Goal: Transaction & Acquisition: Purchase product/service

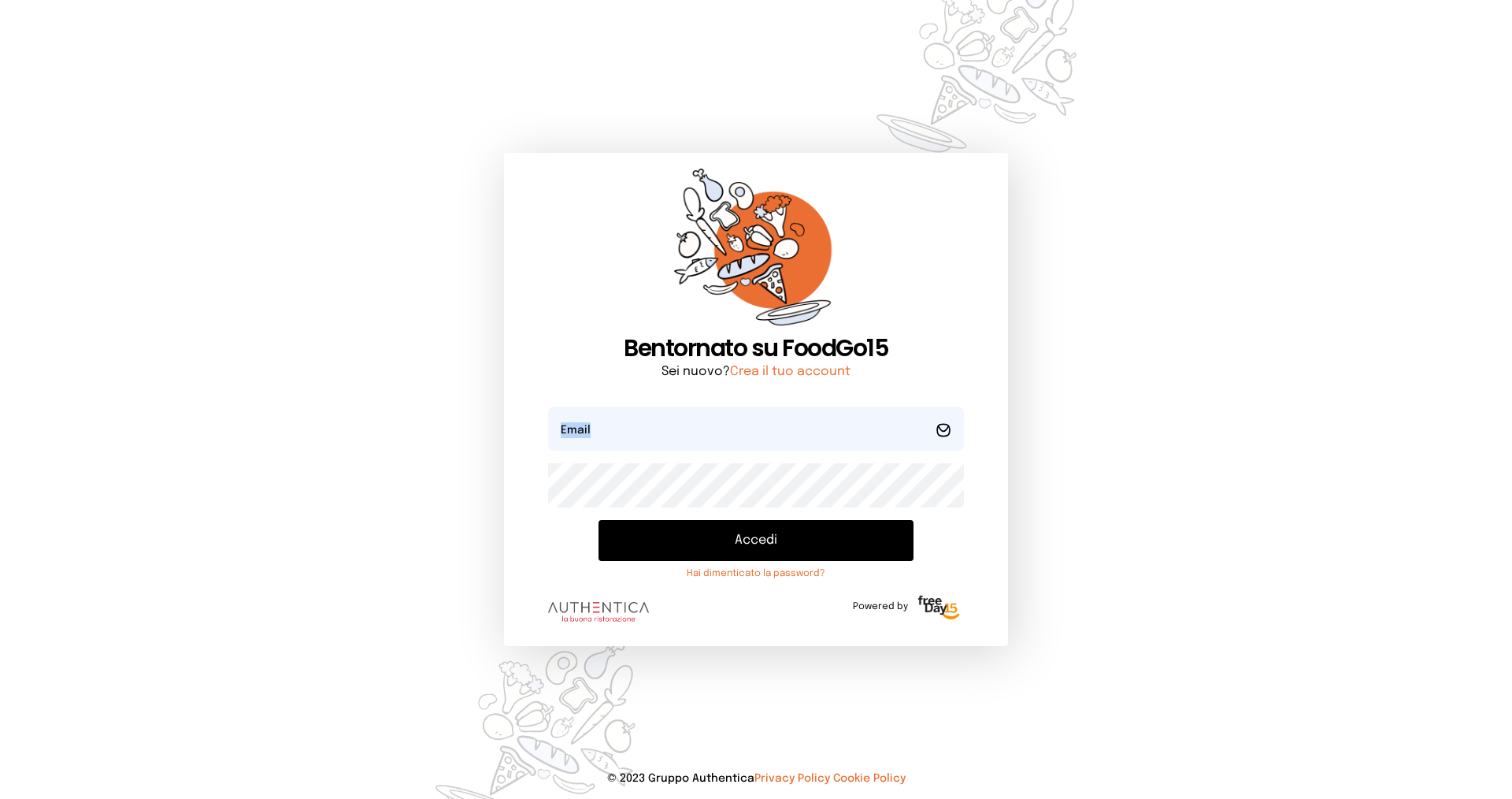
click at [634, 451] on form "Email Password Accedi Hai dimenticato la password? Powered by" at bounding box center [756, 518] width 416 height 223
click at [634, 451] on input "email" at bounding box center [756, 428] width 416 height 44
type input "**********"
click at [599, 519] on button "Accedi" at bounding box center [756, 540] width 315 height 41
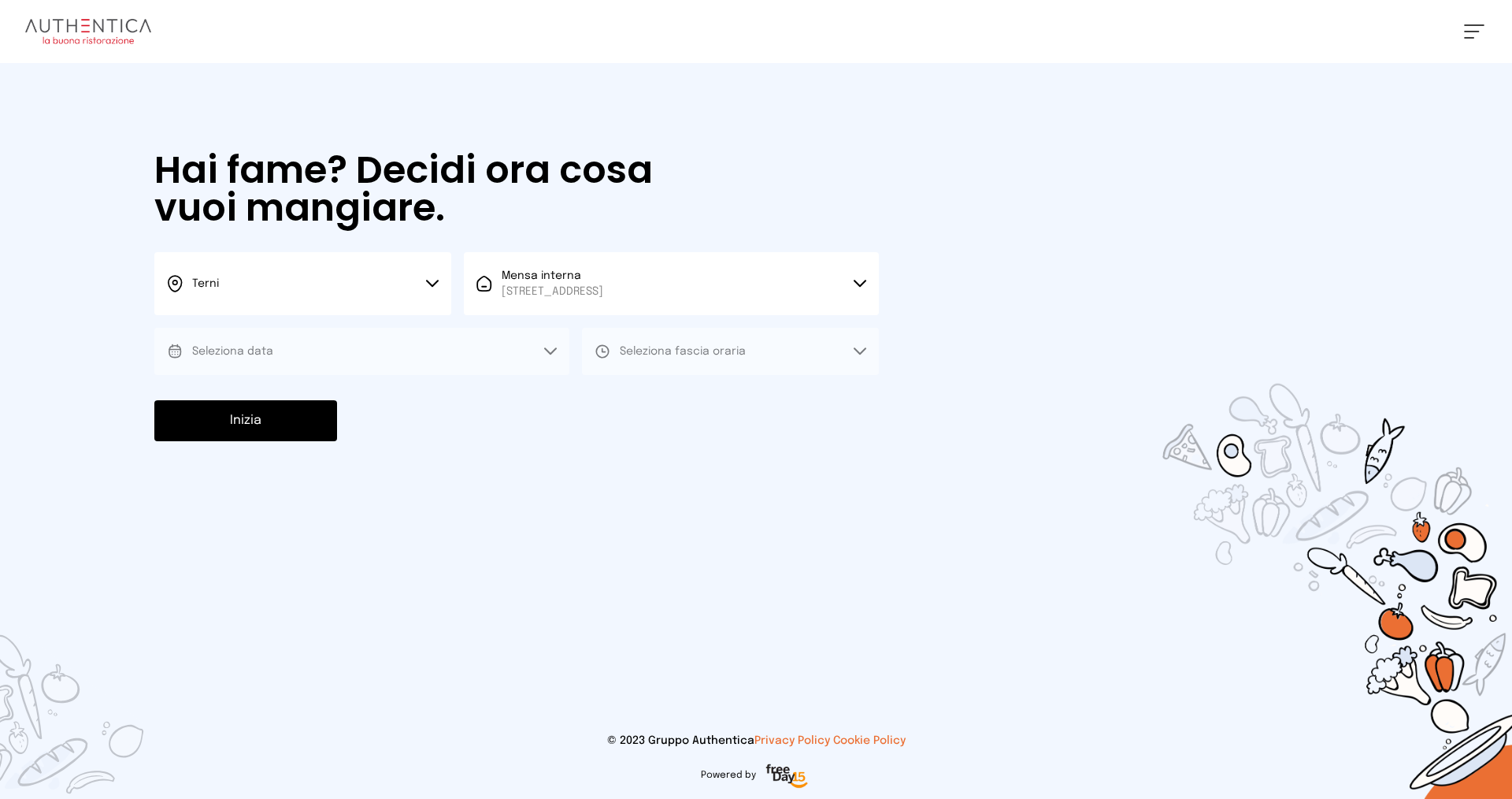
click at [533, 364] on button "Seleziona data" at bounding box center [362, 351] width 415 height 47
click at [346, 404] on li "[DATE], [DATE]" at bounding box center [362, 395] width 415 height 41
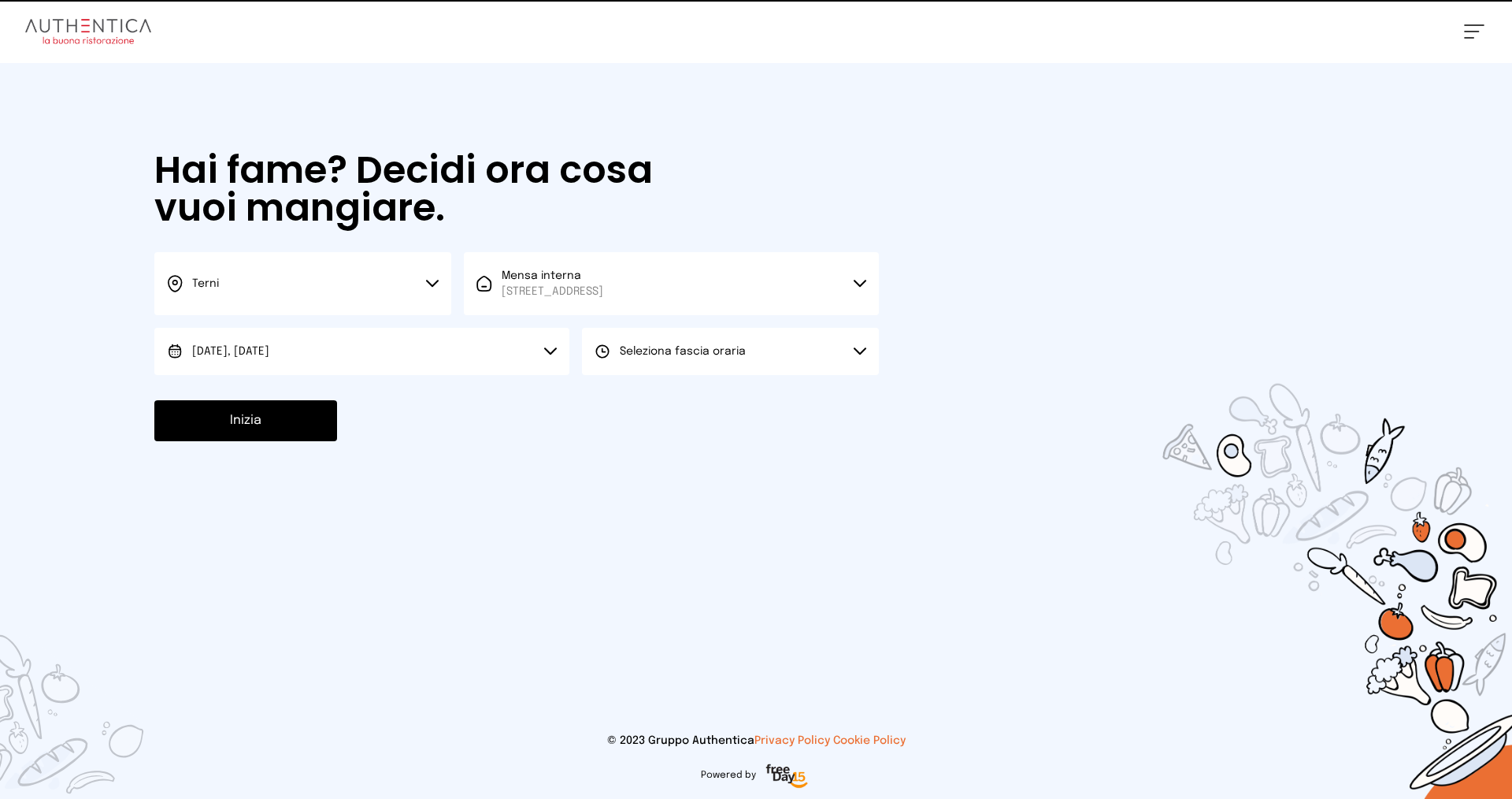
click at [673, 344] on span "Seleziona fascia oraria" at bounding box center [682, 351] width 126 height 16
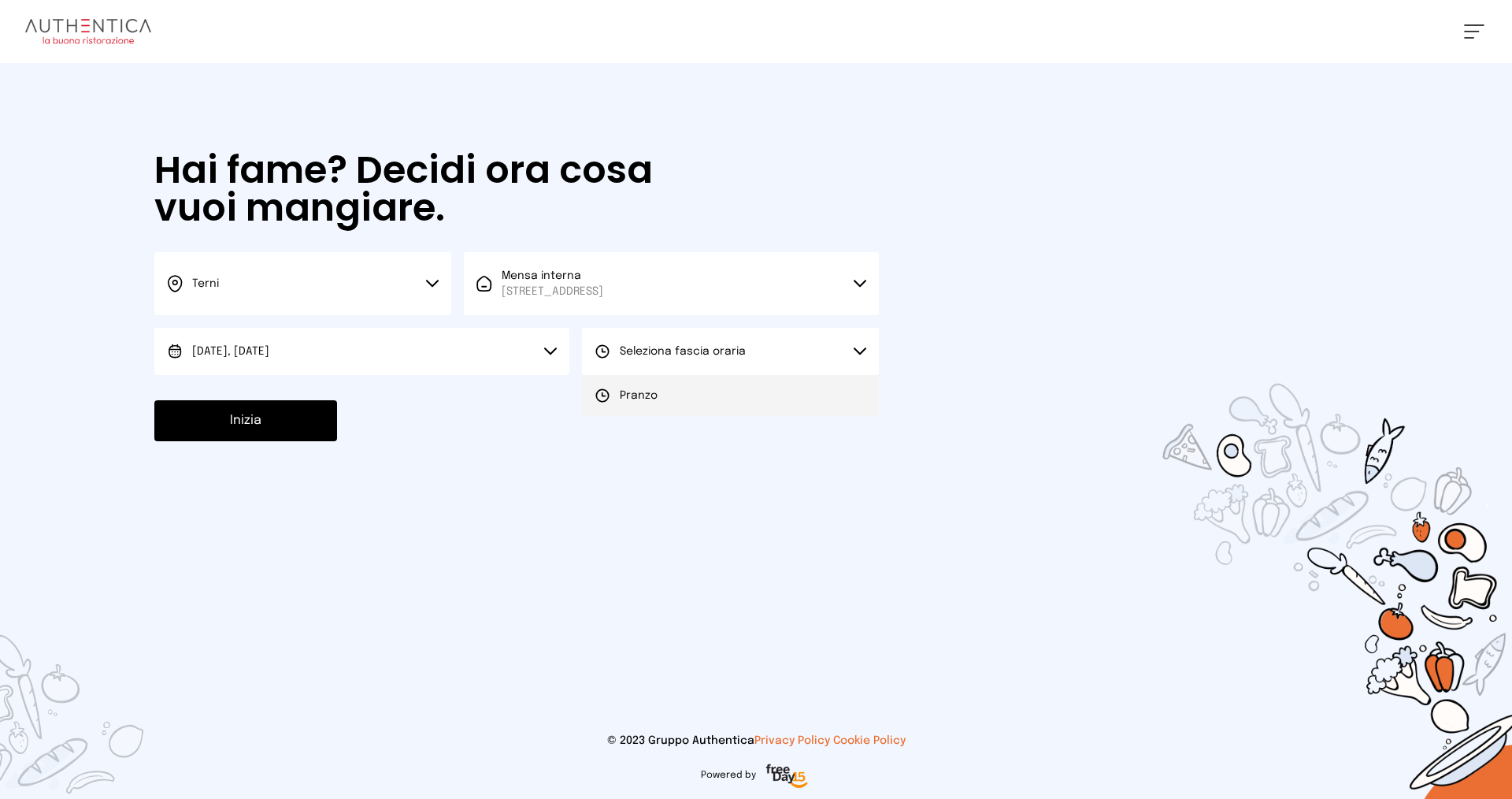
click at [653, 398] on span "Pranzo" at bounding box center [639, 395] width 38 height 16
click at [223, 433] on button "Inizia" at bounding box center [246, 421] width 183 height 41
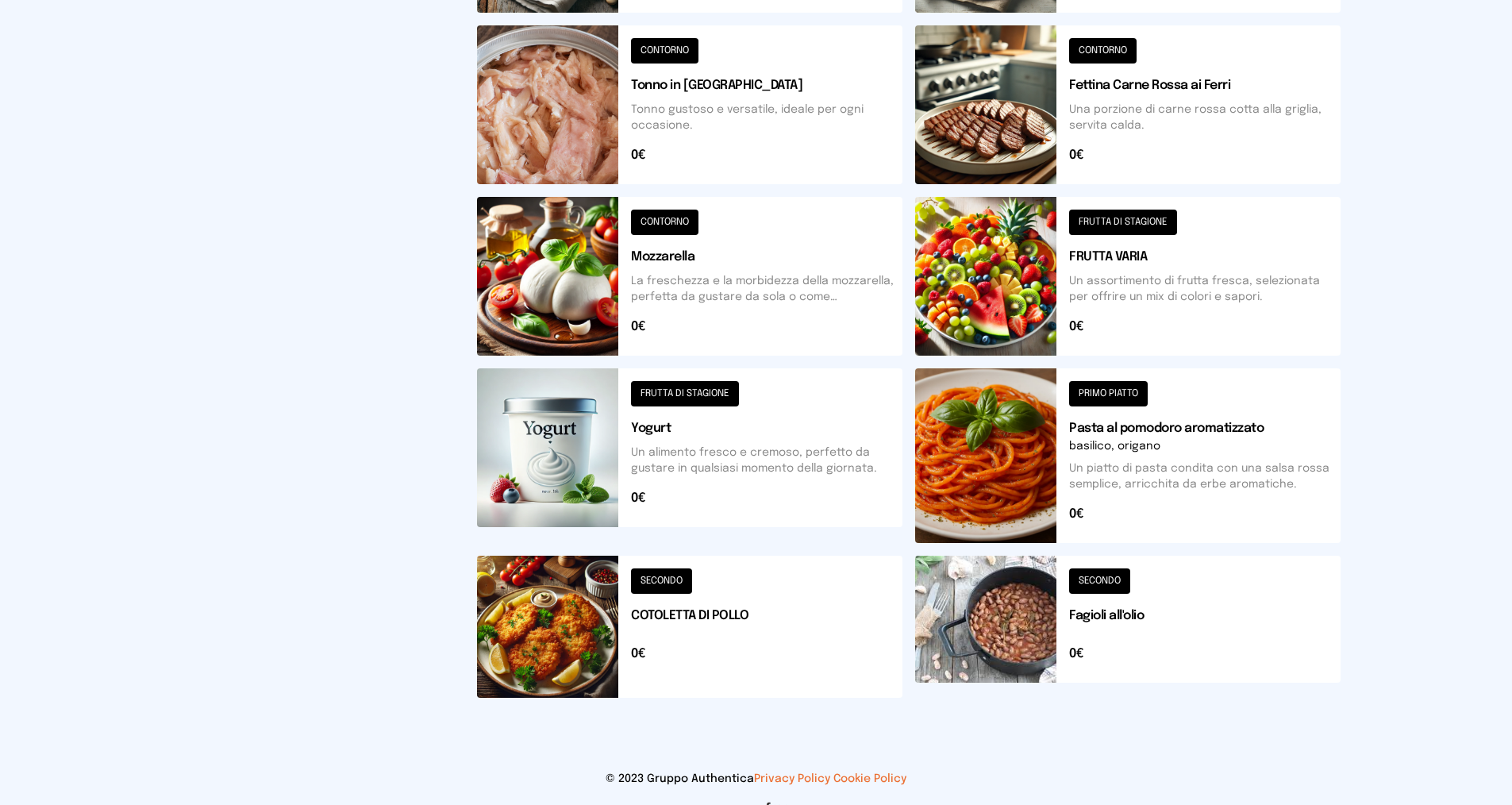
scroll to position [79, 0]
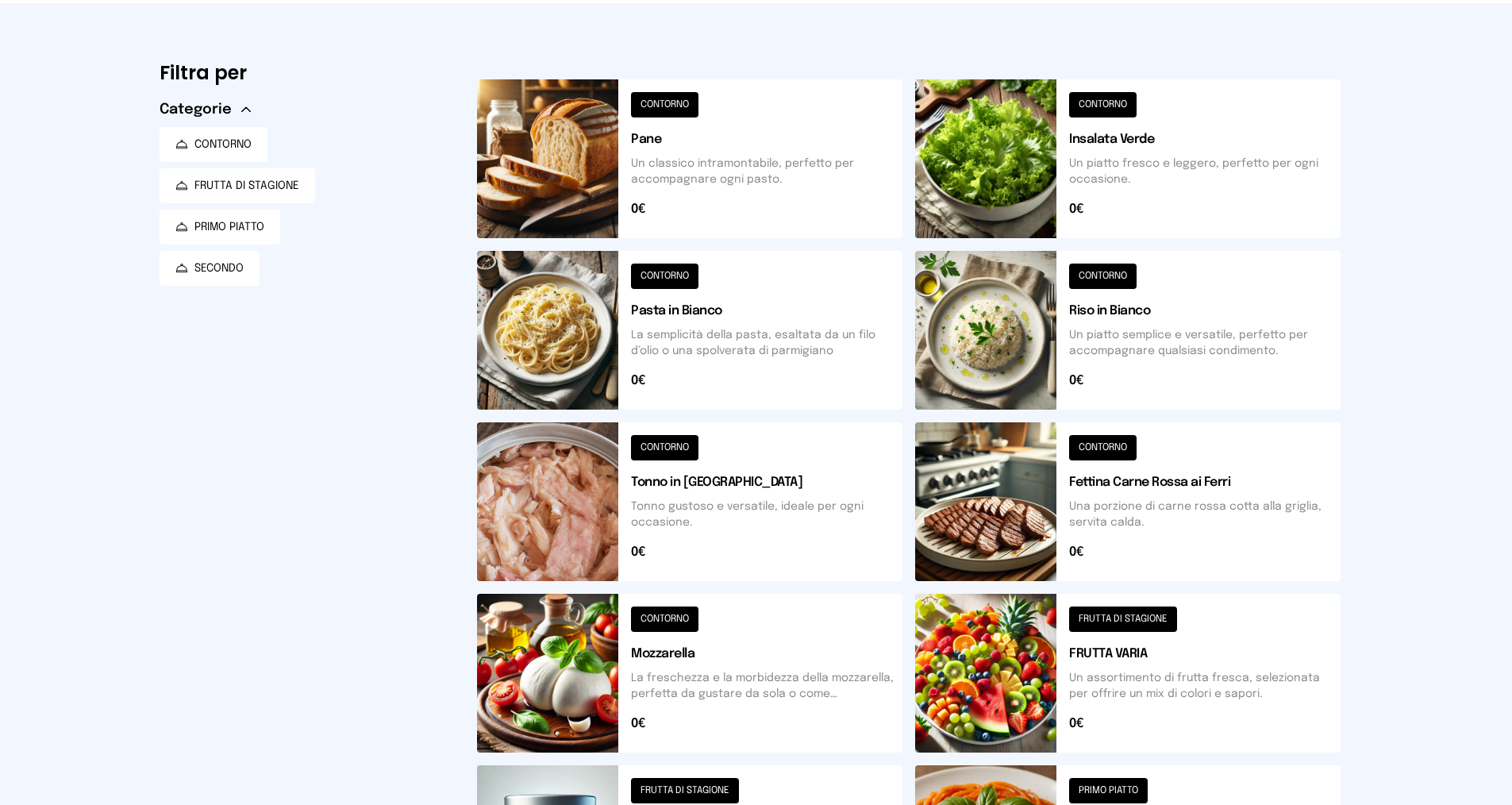
click at [1018, 332] on button at bounding box center [1128, 330] width 425 height 158
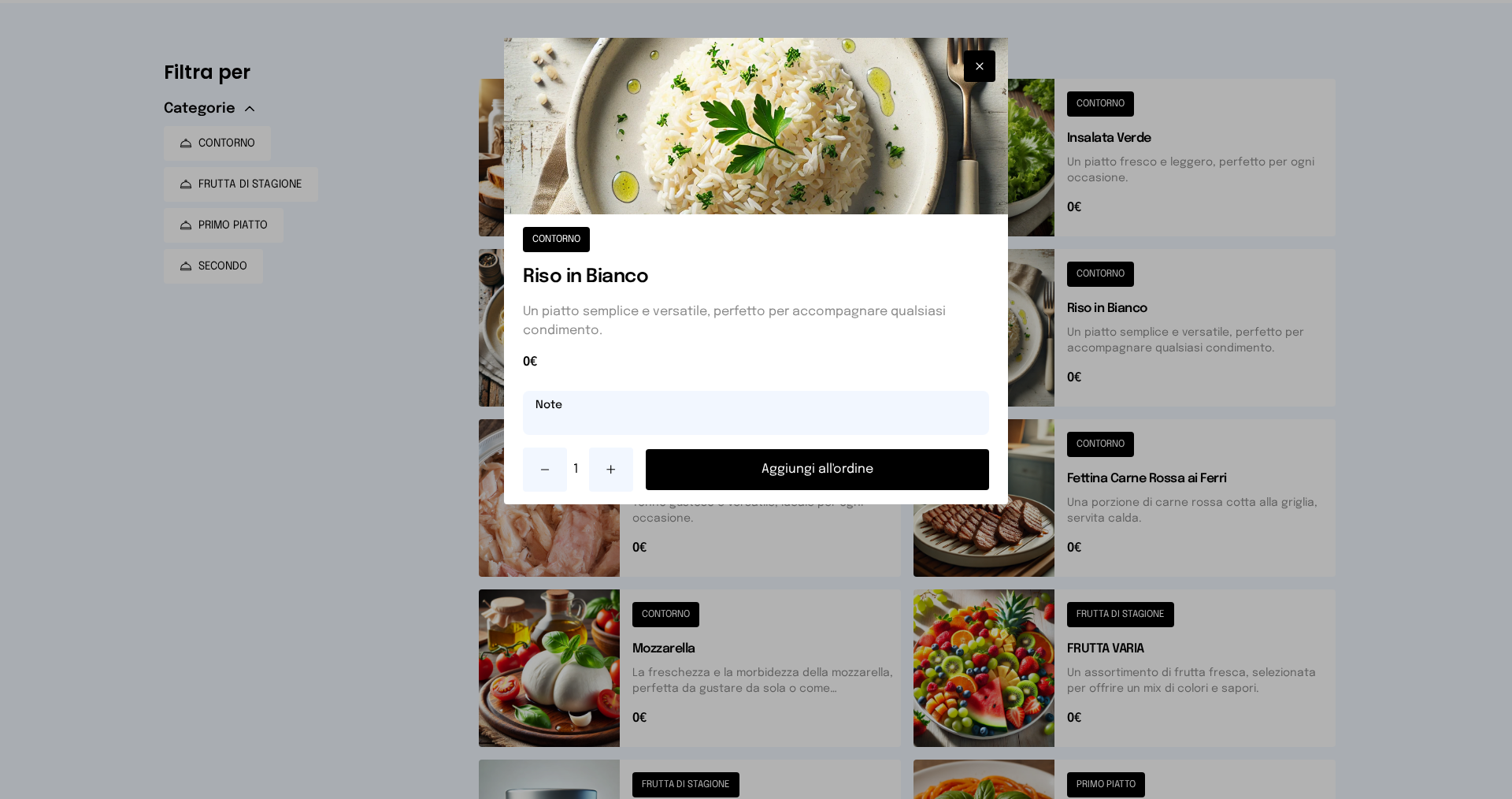
click at [701, 408] on input "text" at bounding box center [756, 412] width 467 height 44
type input "**********"
click at [791, 458] on button "Aggiungi all'ordine" at bounding box center [817, 470] width 343 height 41
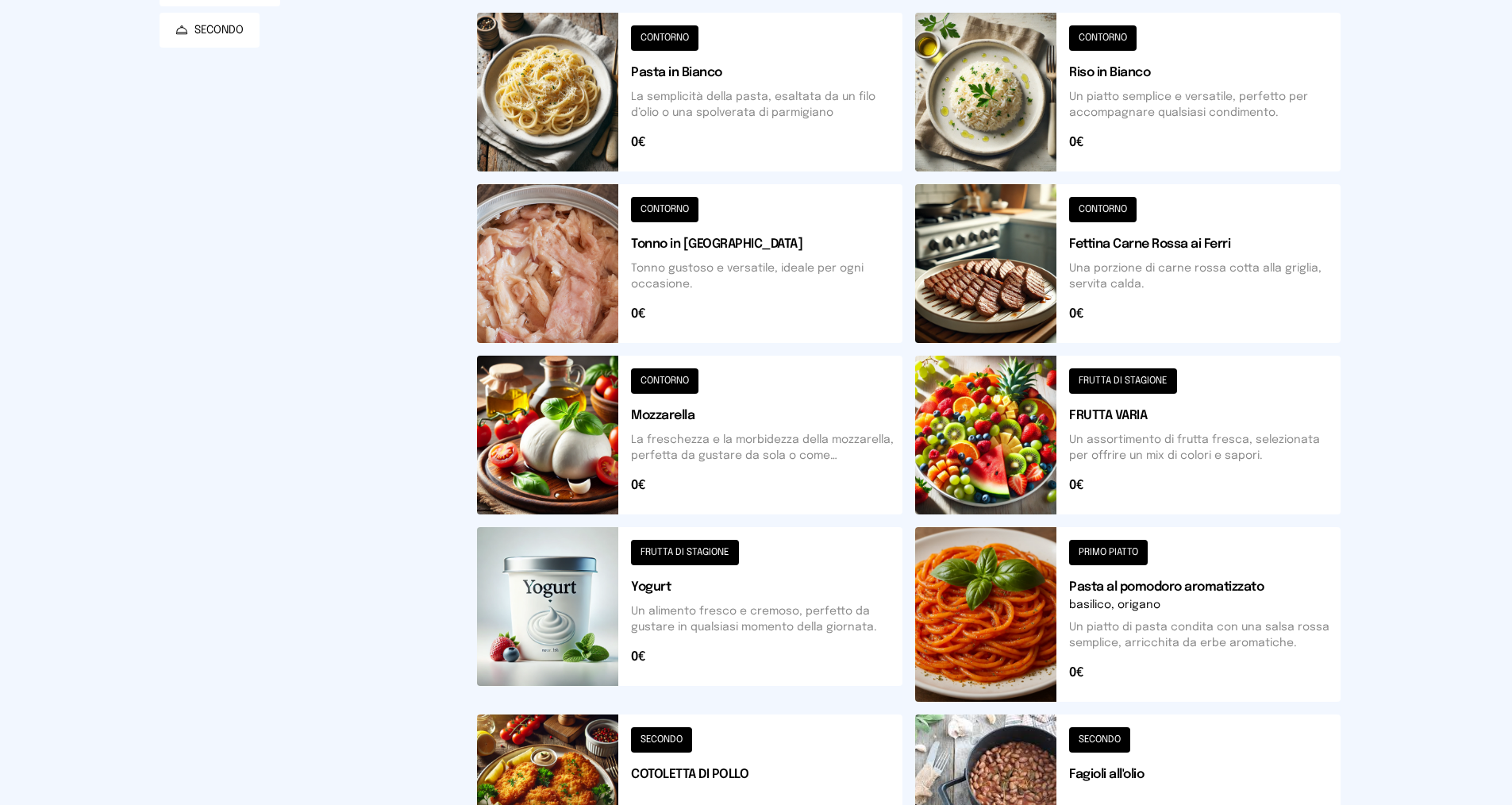
scroll to position [476, 0]
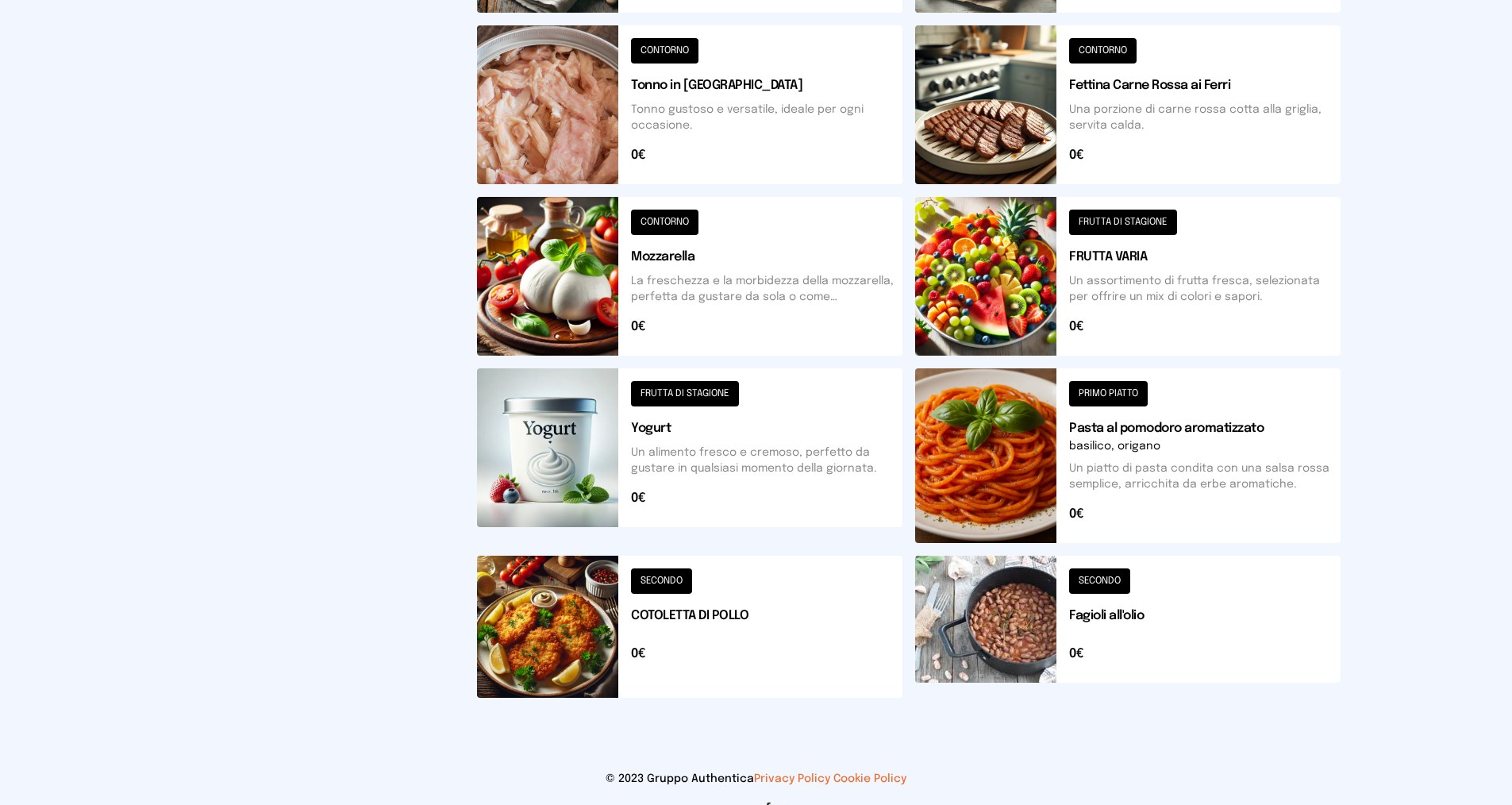
click at [583, 607] on button at bounding box center [689, 627] width 425 height 142
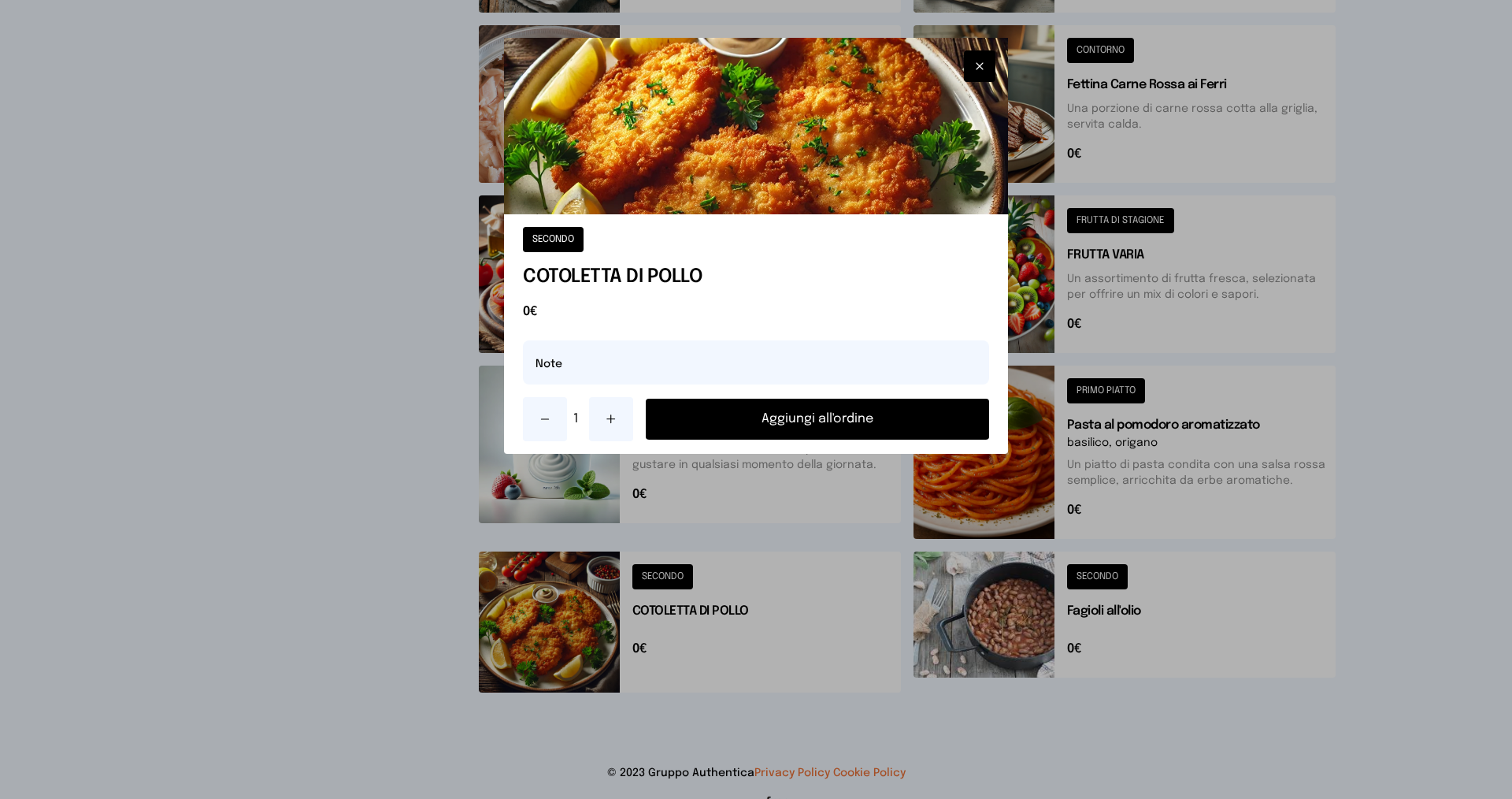
click at [619, 420] on button at bounding box center [610, 419] width 44 height 44
drag, startPoint x: 773, startPoint y: 433, endPoint x: 781, endPoint y: 420, distance: 15.3
click at [773, 430] on button "Aggiungi all'ordine" at bounding box center [817, 419] width 343 height 41
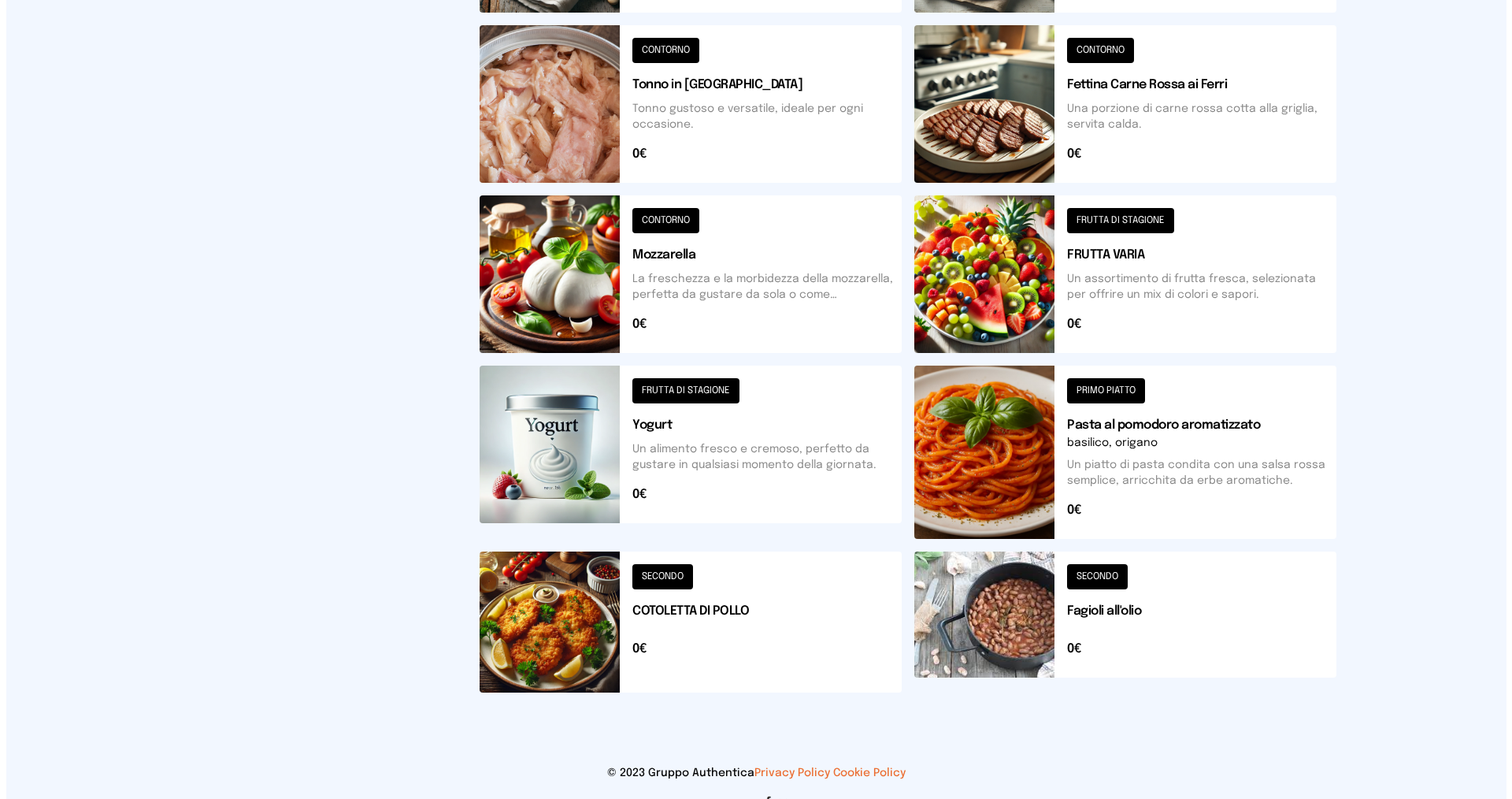
scroll to position [0, 0]
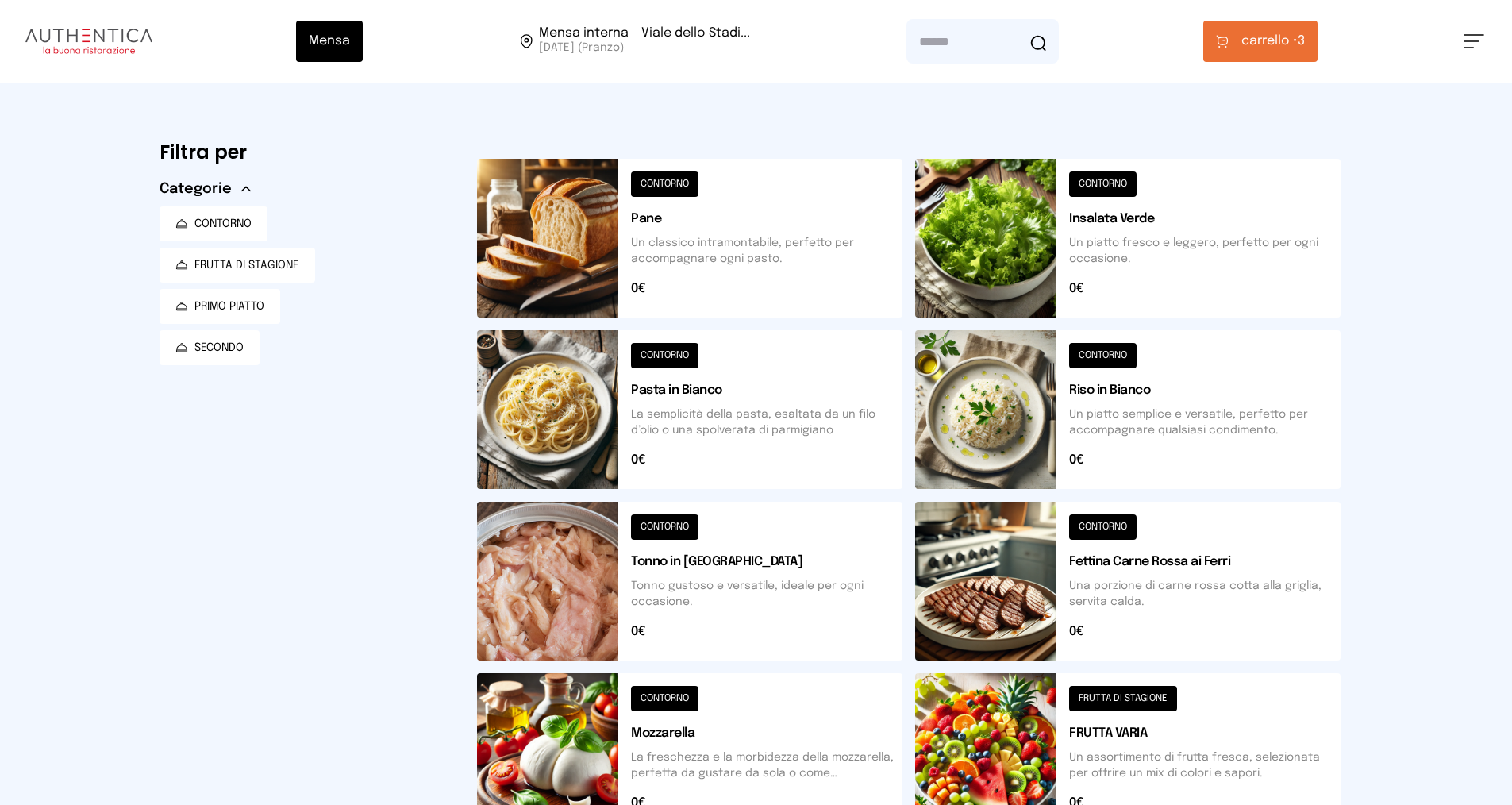
click at [1280, 45] on span "carrello •" at bounding box center [1269, 41] width 57 height 19
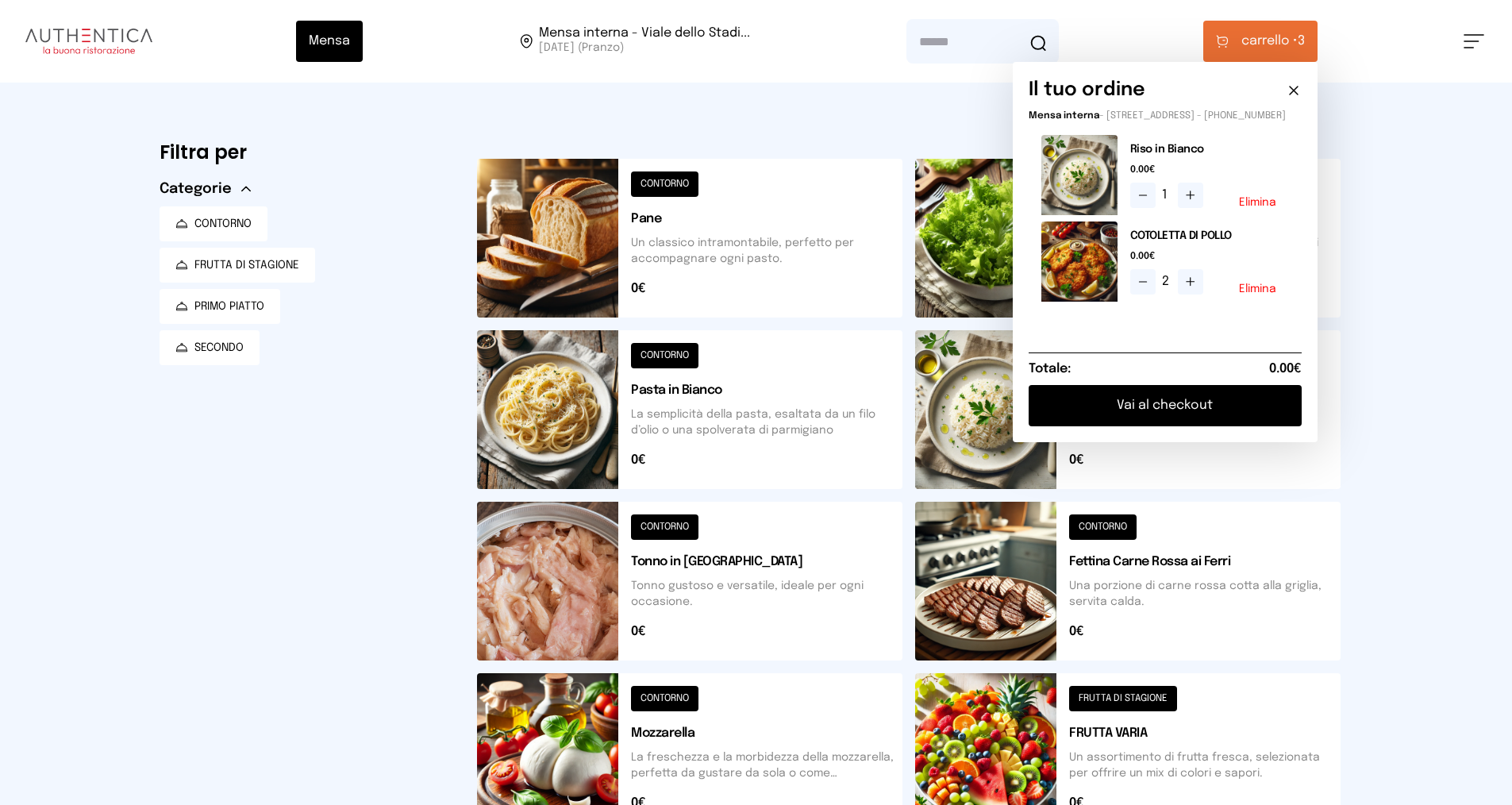
click at [1182, 421] on button "Vai al checkout" at bounding box center [1165, 406] width 273 height 42
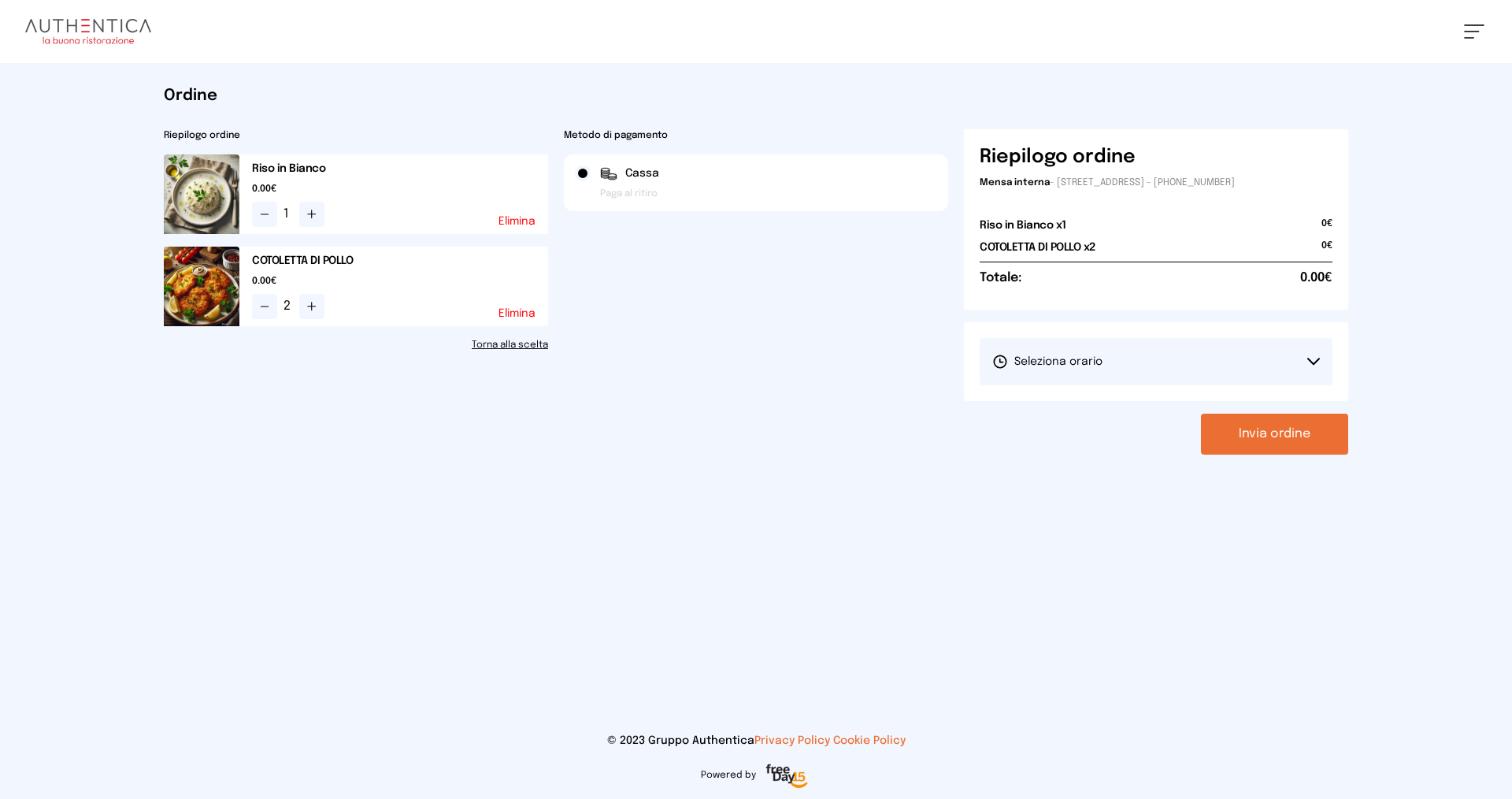
click at [1178, 374] on button "Seleziona orario" at bounding box center [1156, 361] width 353 height 47
click at [1100, 407] on span "1° Turno (13:00 - 15:00)" at bounding box center [1052, 405] width 119 height 16
click at [1281, 437] on button "Invia ordine" at bounding box center [1275, 434] width 147 height 41
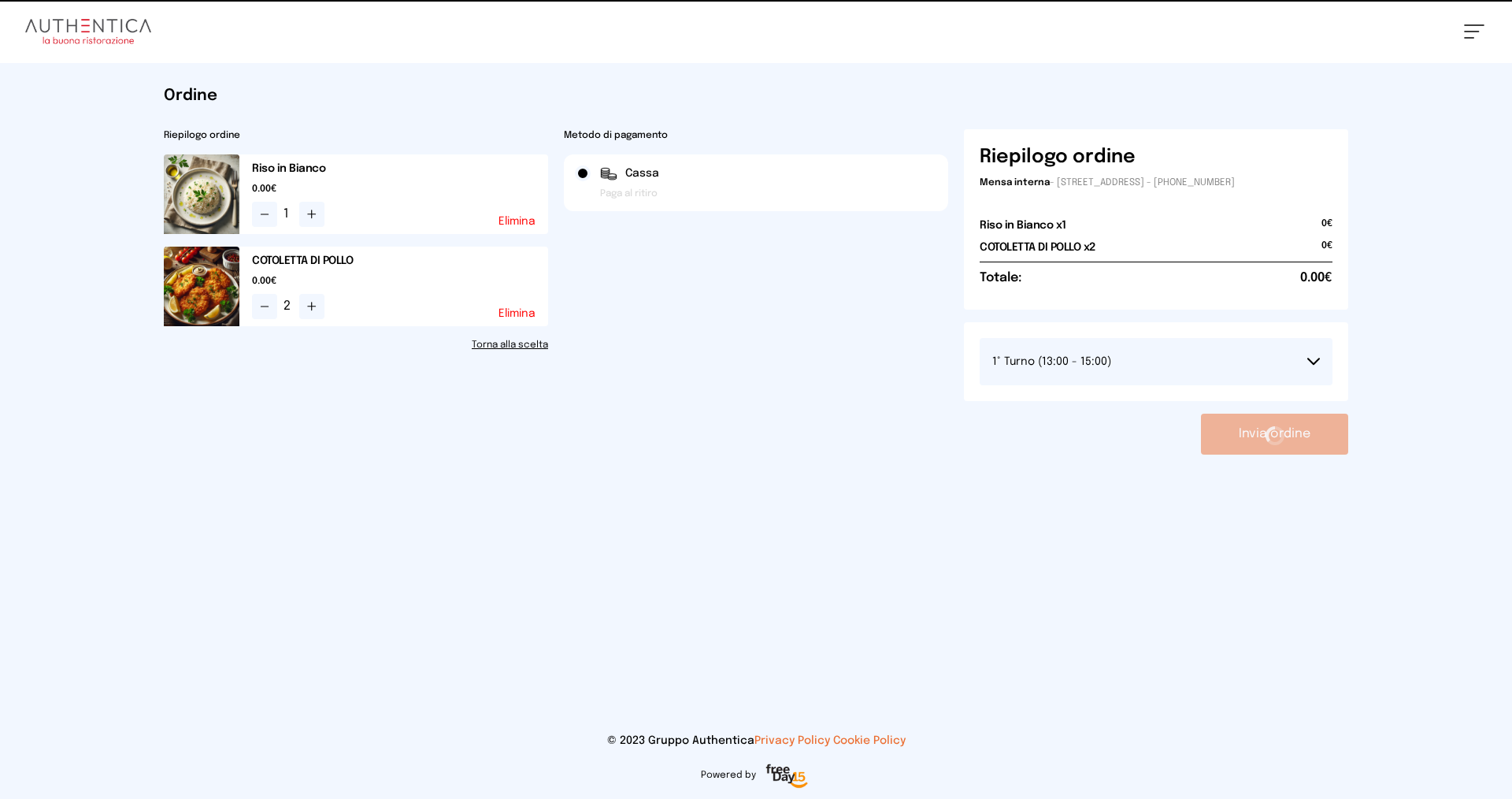
click at [1263, 420] on div "Invia ordine" at bounding box center [1156, 434] width 385 height 41
click at [1272, 446] on div "Invia ordine" at bounding box center [1156, 434] width 385 height 41
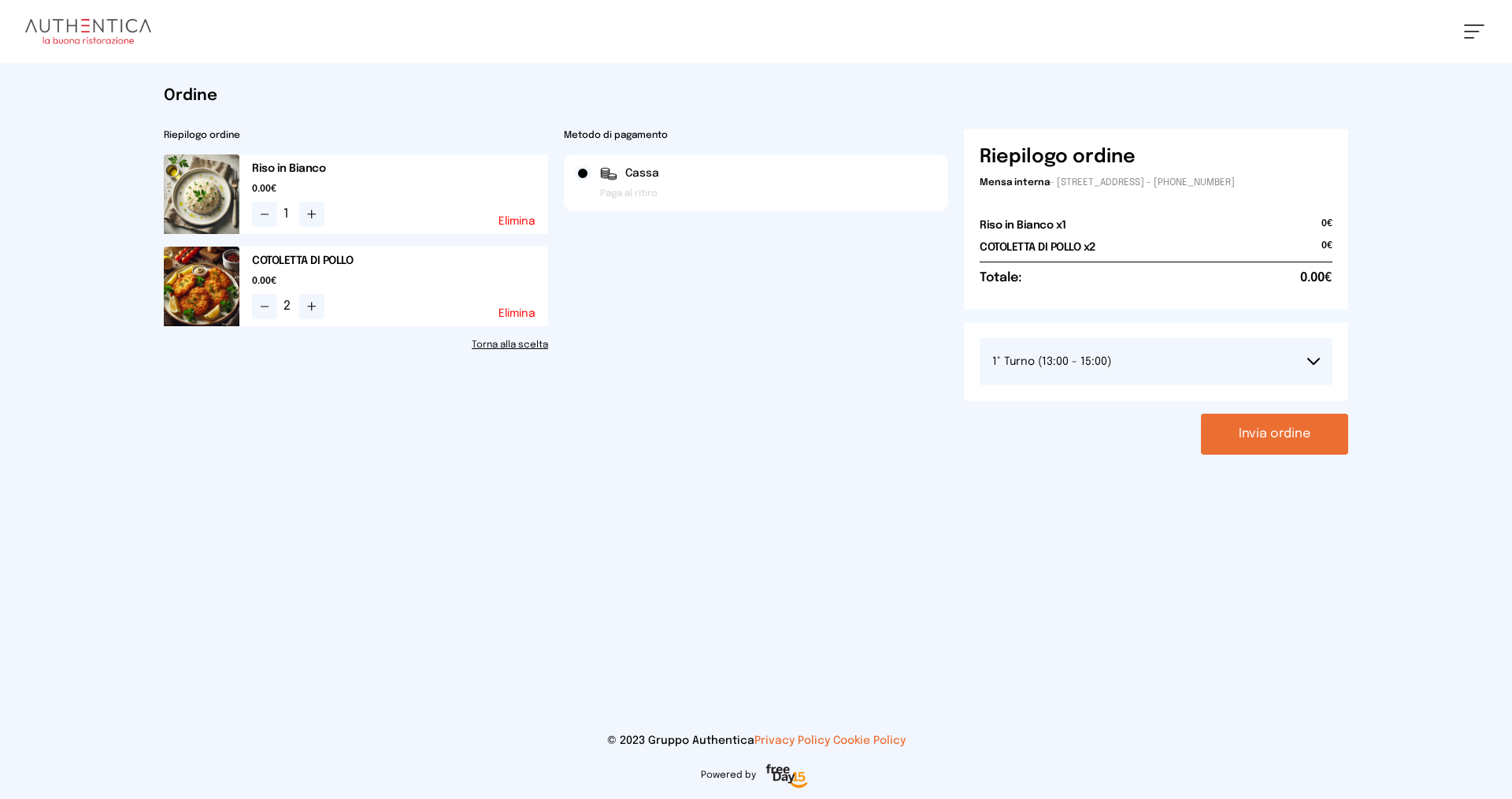
click at [1318, 427] on button "Invia ordine" at bounding box center [1275, 434] width 147 height 41
click at [919, 512] on div "[PERSON_NAME] Impostazioni Wallet Home I miei ordini Nuova ricerca Elenco aller…" at bounding box center [756, 400] width 1512 height 799
click at [1252, 432] on div "Invia ordine" at bounding box center [1156, 434] width 385 height 41
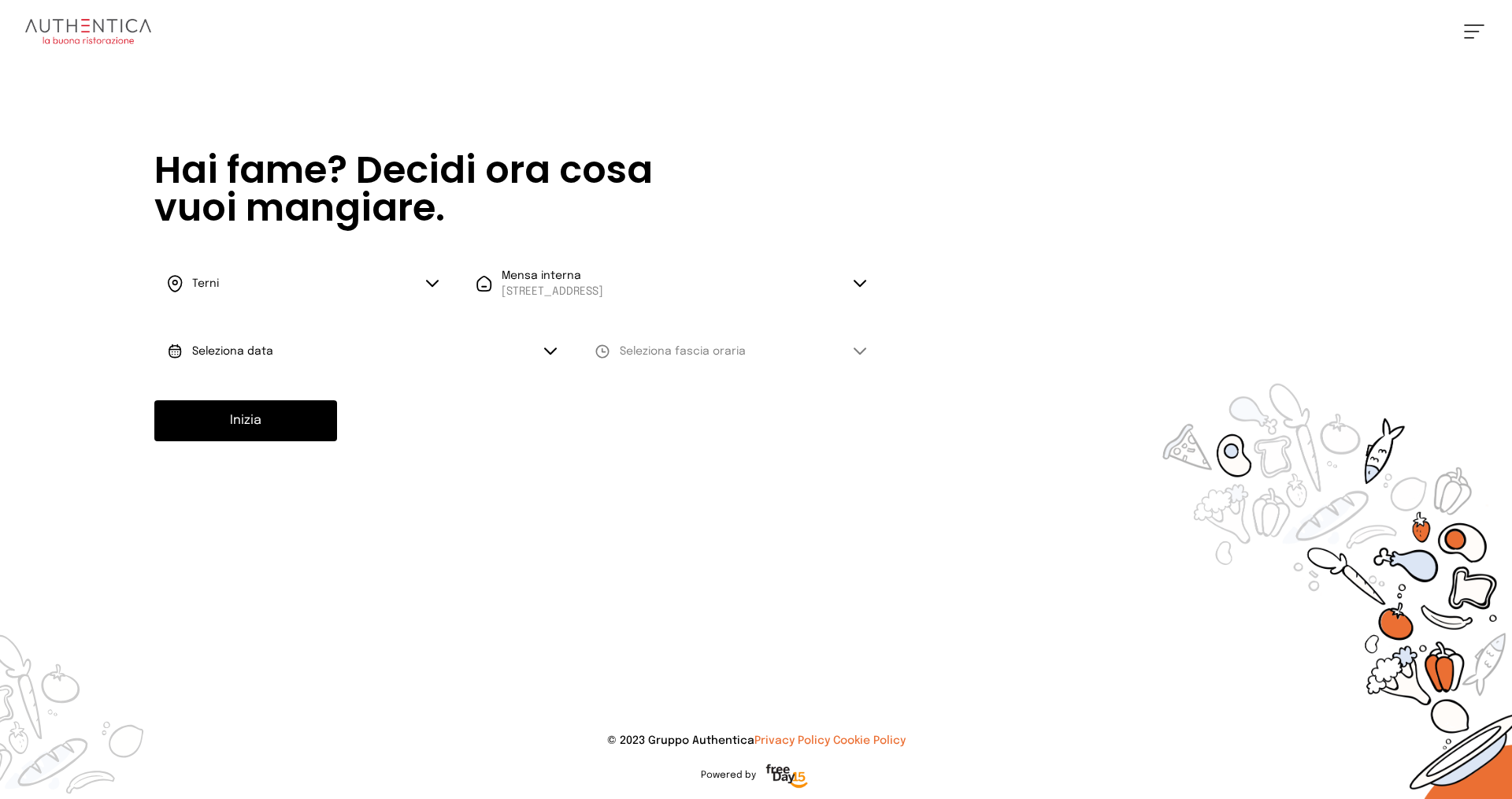
click at [371, 356] on button "Seleziona data" at bounding box center [362, 351] width 415 height 47
click at [283, 387] on li "[DATE], [DATE]" at bounding box center [362, 395] width 415 height 41
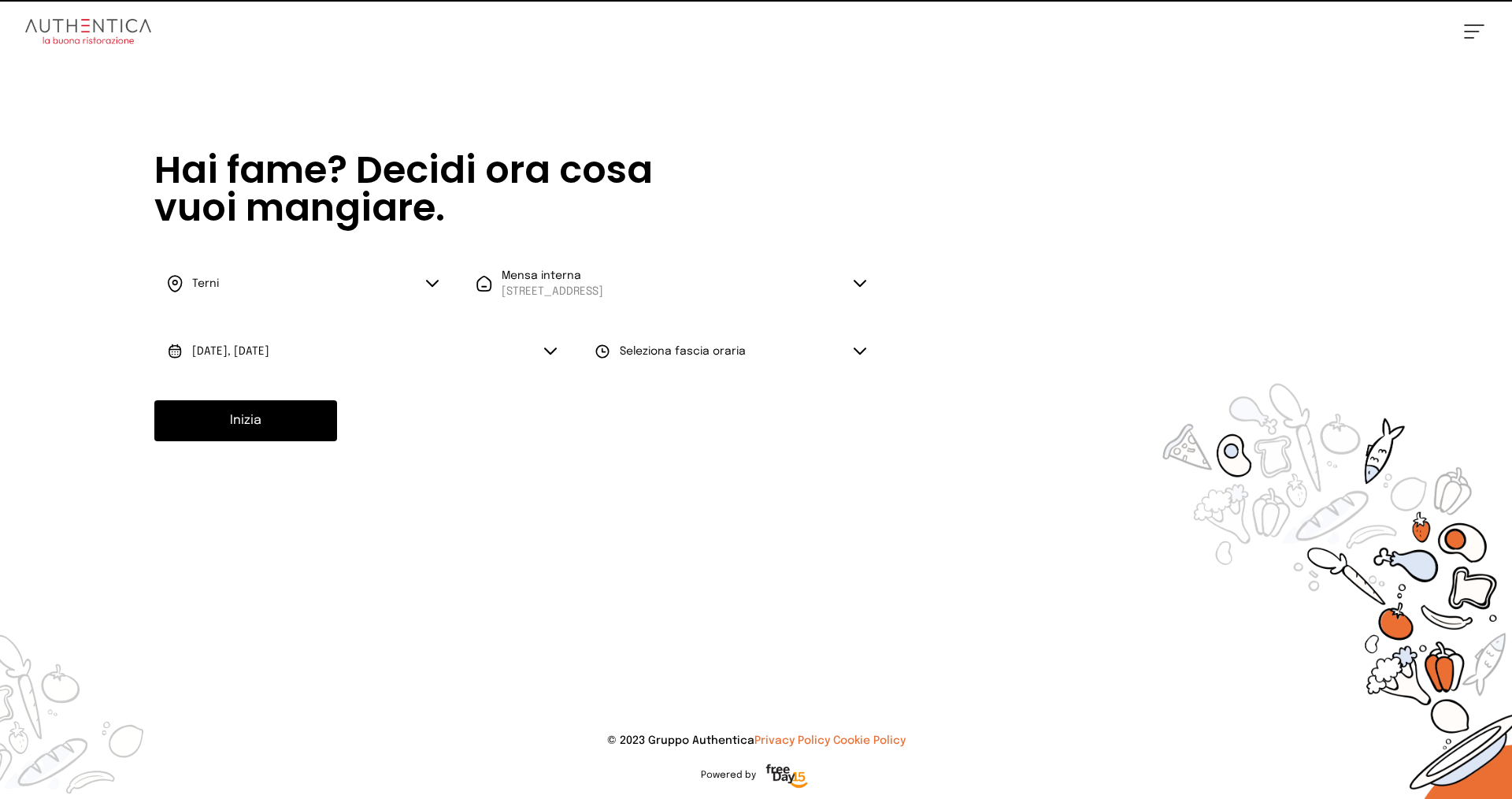
click at [717, 342] on button "Seleziona fascia oraria" at bounding box center [730, 351] width 297 height 47
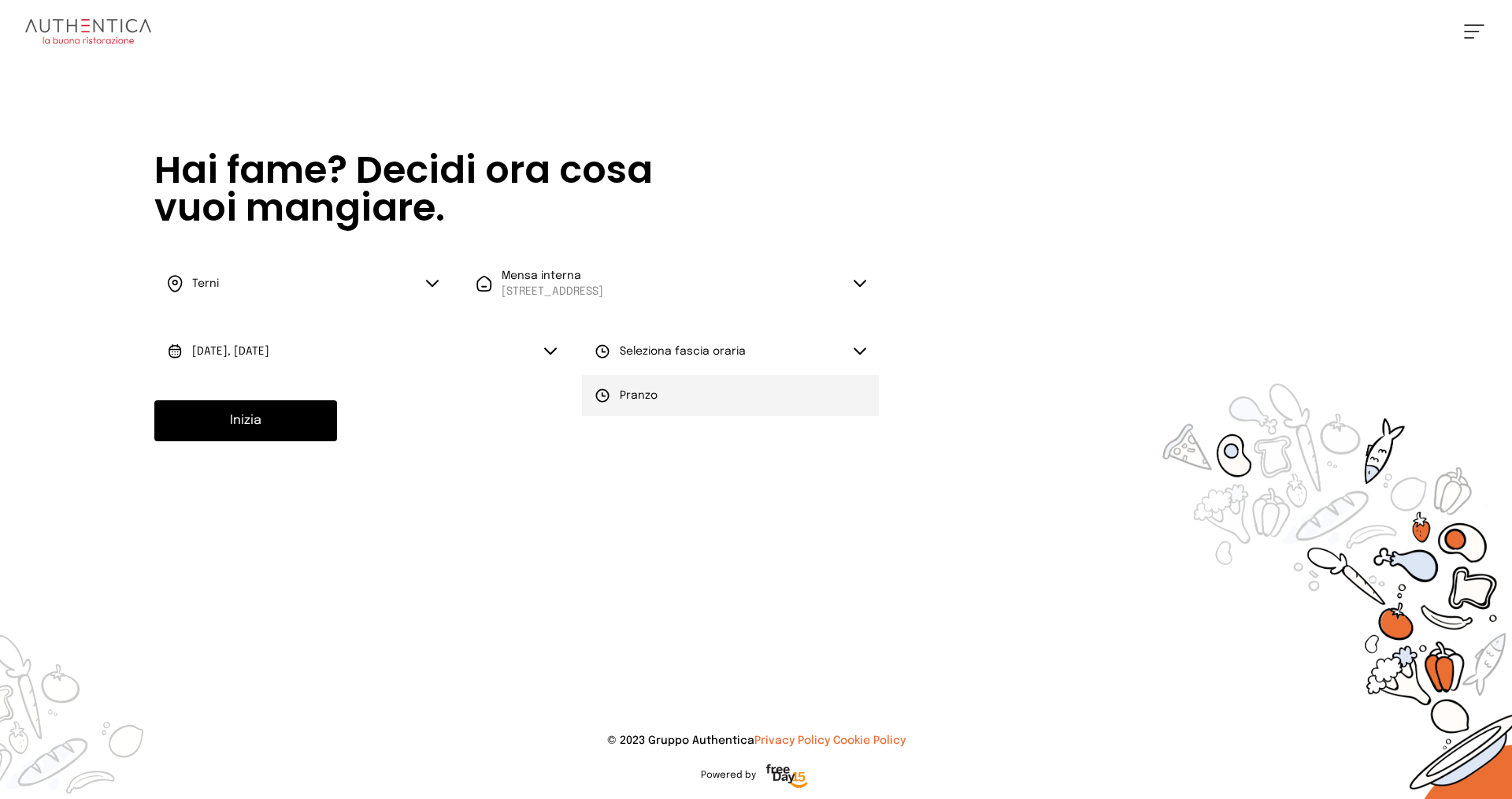
click at [677, 388] on li "Pranzo" at bounding box center [730, 395] width 297 height 41
click at [251, 419] on button "Inizia" at bounding box center [246, 421] width 183 height 41
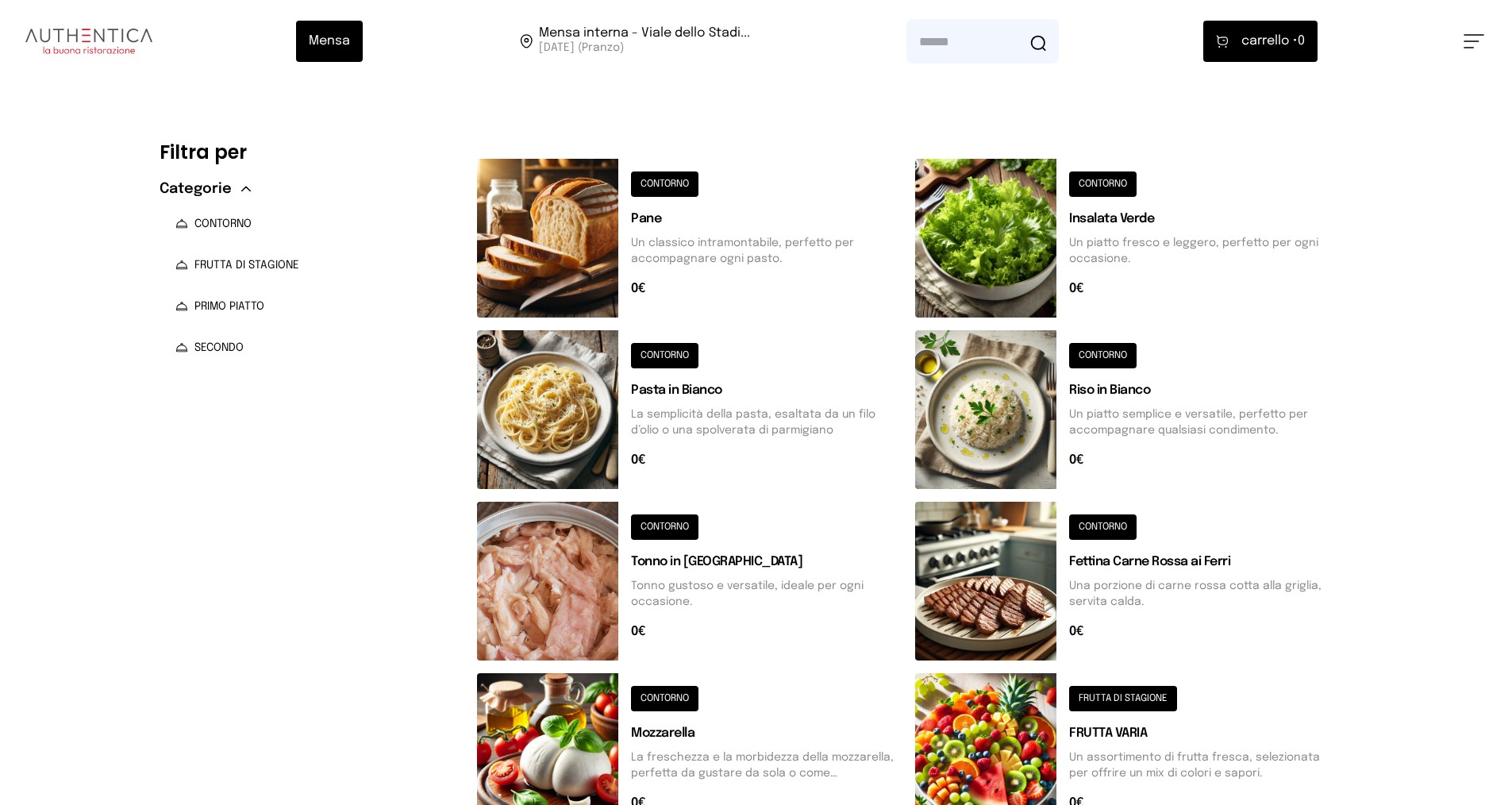
click at [985, 410] on button at bounding box center [1128, 409] width 425 height 158
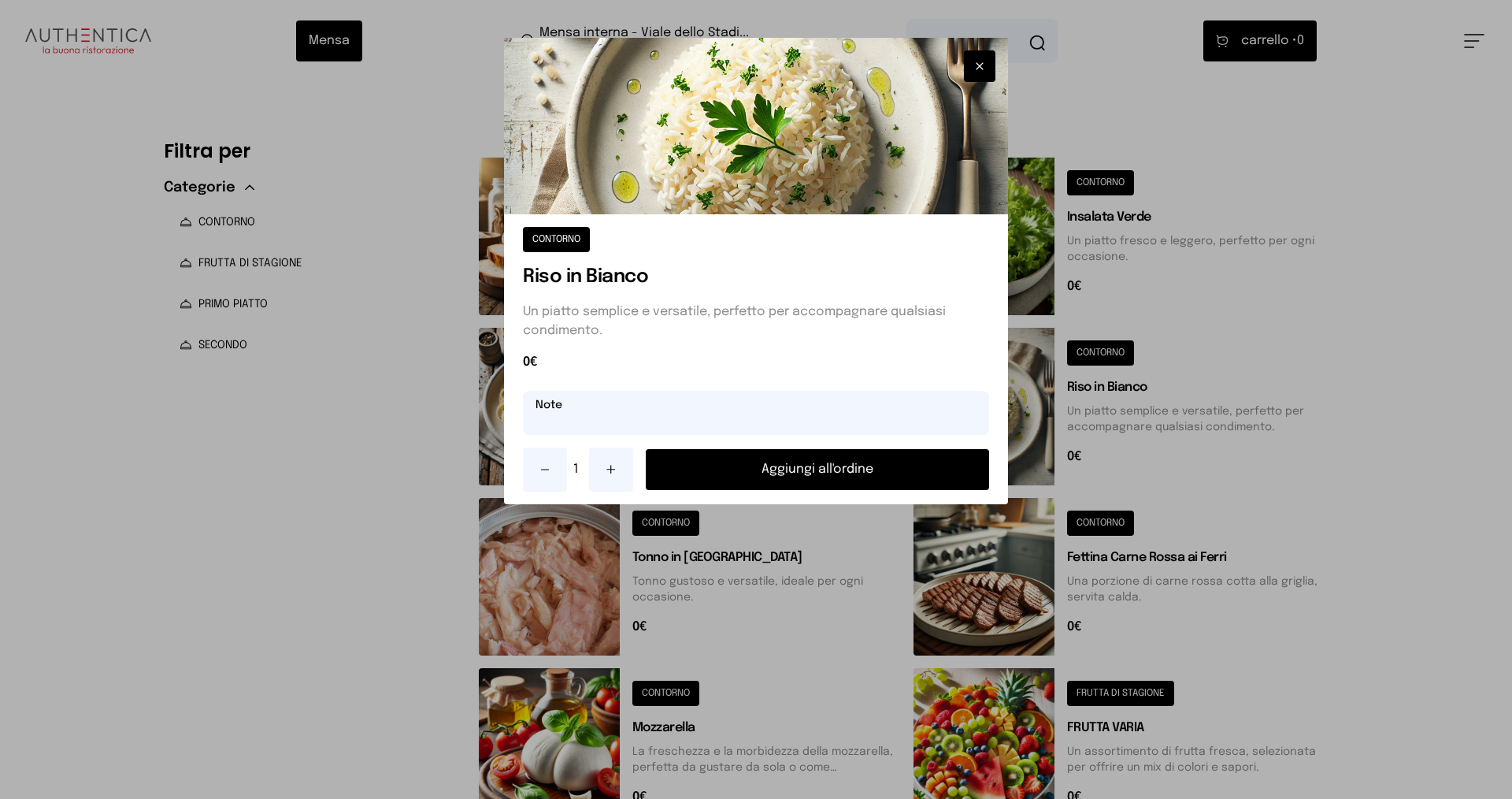
click at [579, 410] on input "text" at bounding box center [756, 412] width 467 height 44
type input "*"
type input "**********"
click at [777, 470] on button "Aggiungi all'ordine" at bounding box center [817, 470] width 343 height 41
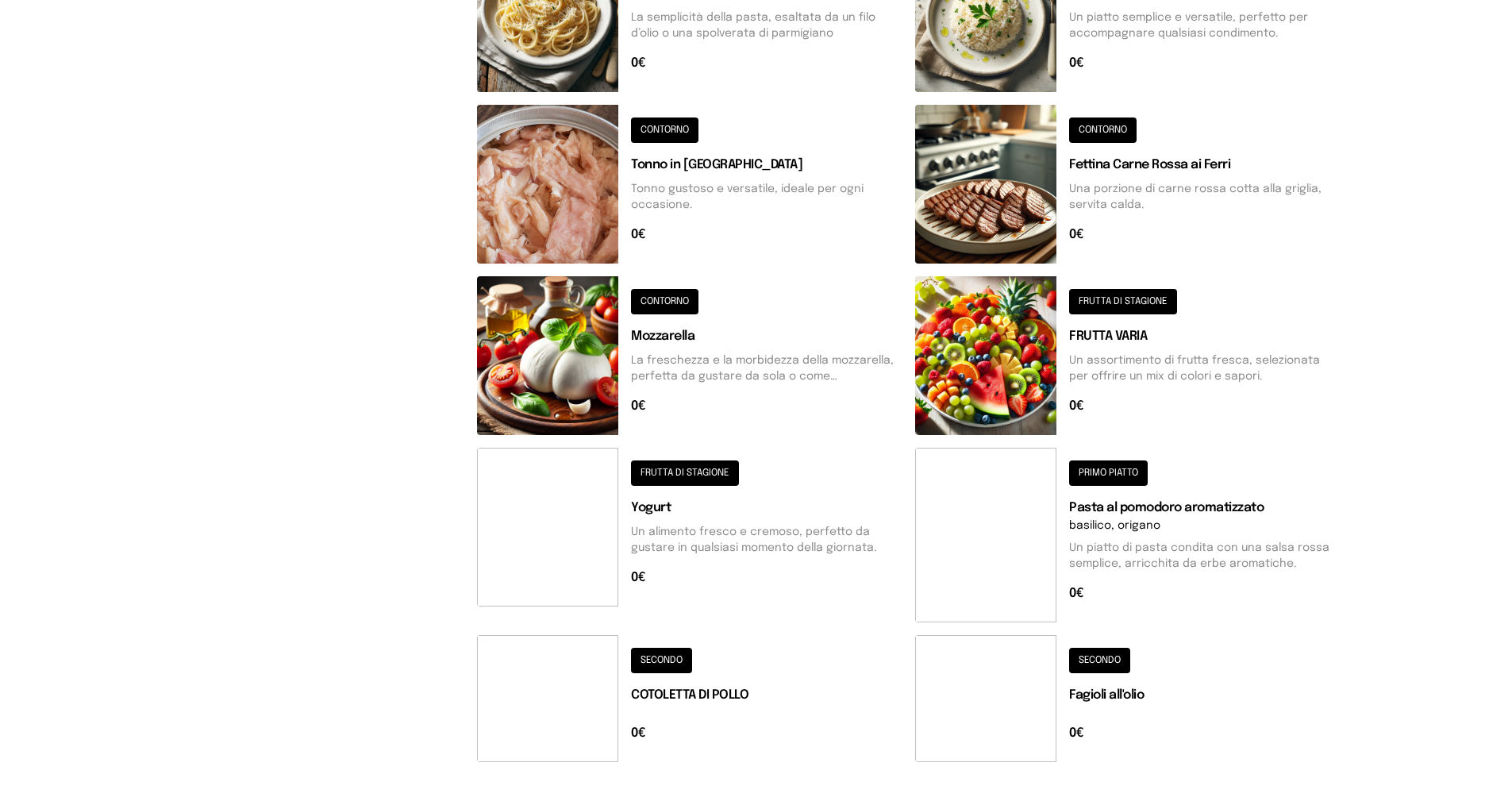
scroll to position [493, 0]
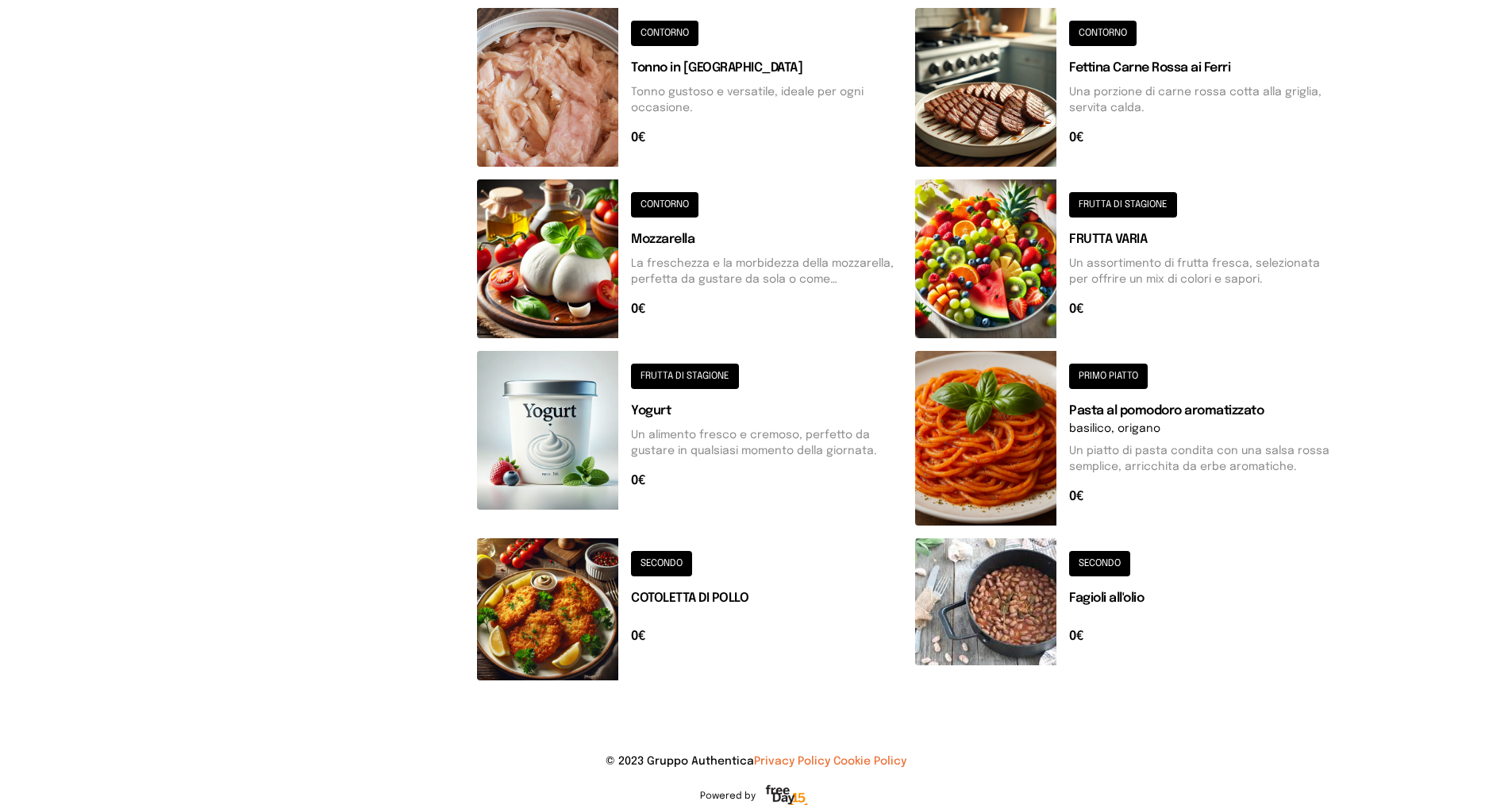
click at [524, 608] on button at bounding box center [689, 609] width 425 height 142
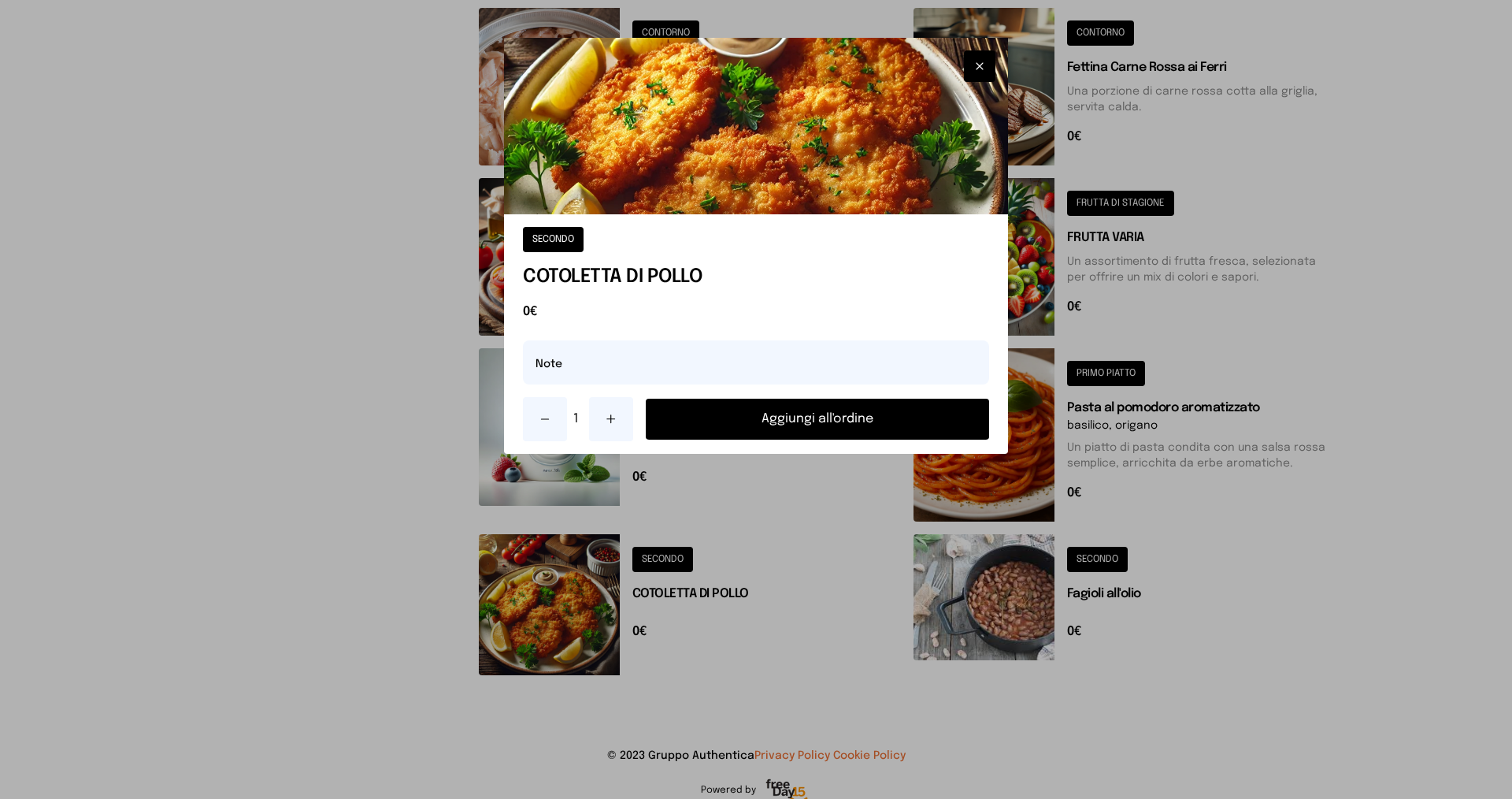
click at [620, 418] on button at bounding box center [610, 419] width 44 height 44
click at [737, 411] on button "Aggiungi all'ordine" at bounding box center [817, 419] width 343 height 41
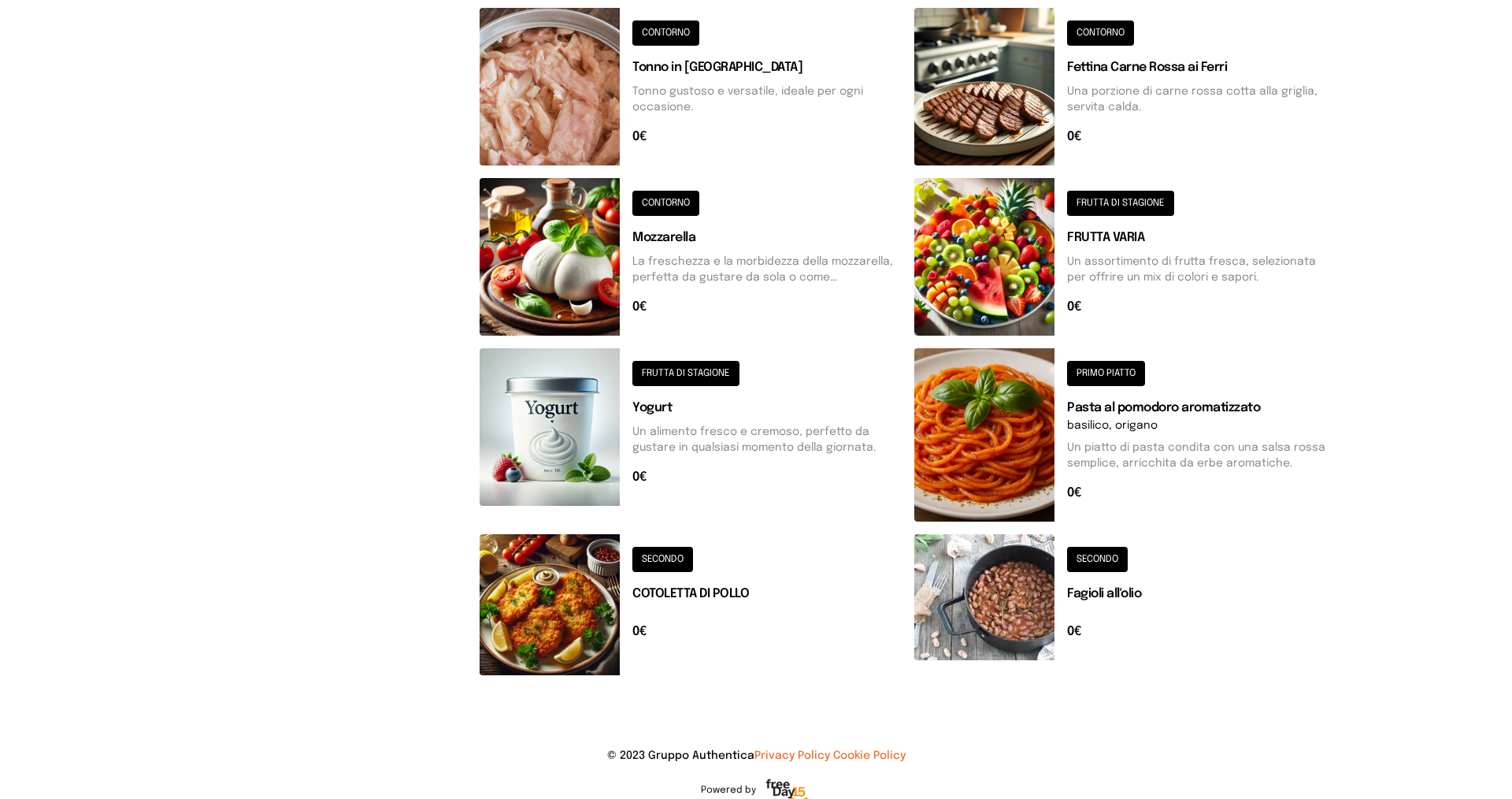
scroll to position [0, 0]
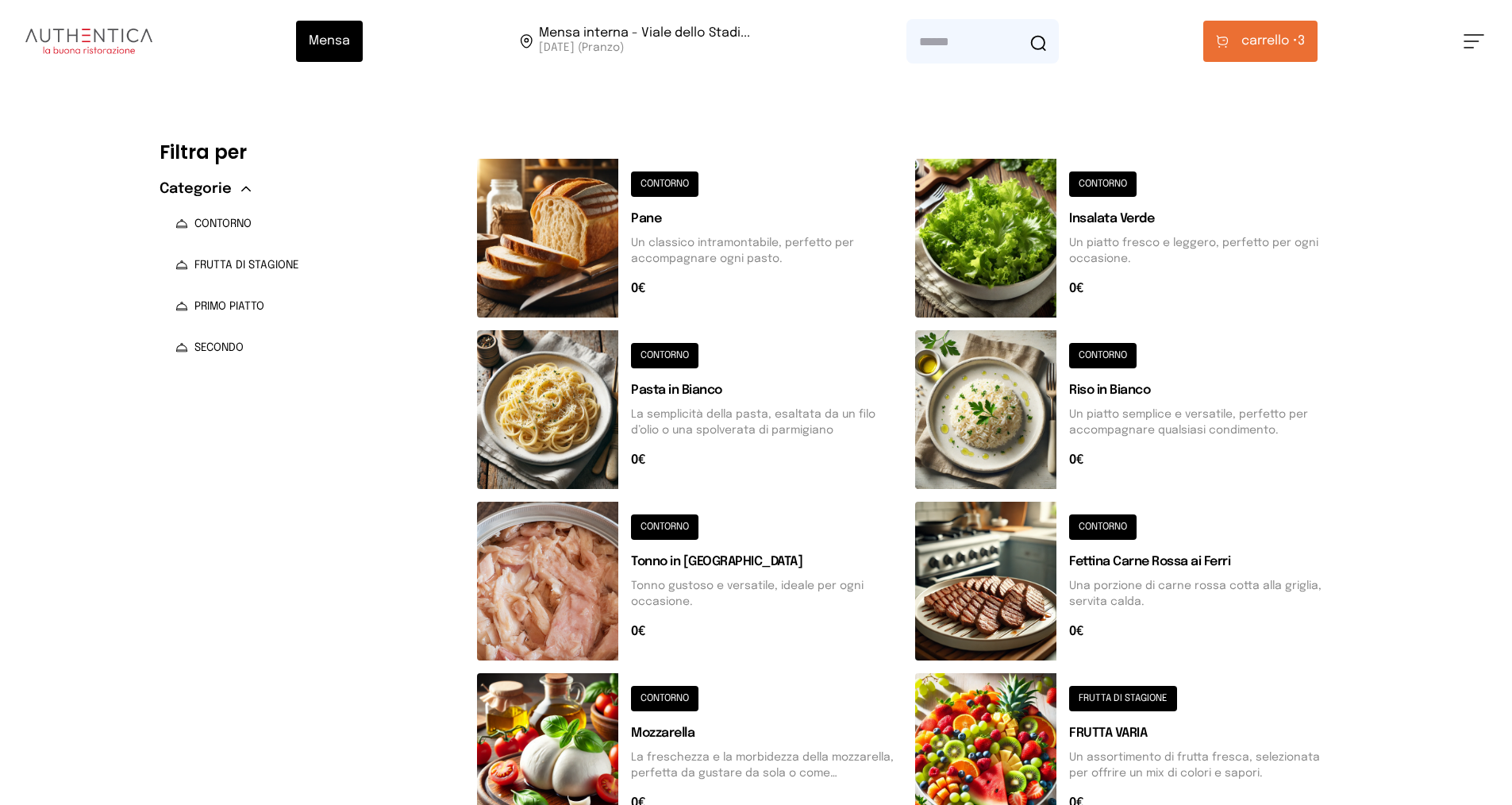
click at [1279, 16] on div "Mensa Mensa interna - Viale dello Stadi... 13/10/2025 (Pranzo) carrello • 3 EDO…" at bounding box center [756, 41] width 1512 height 82
click at [1278, 30] on button "carrello • 3" at bounding box center [1260, 42] width 114 height 42
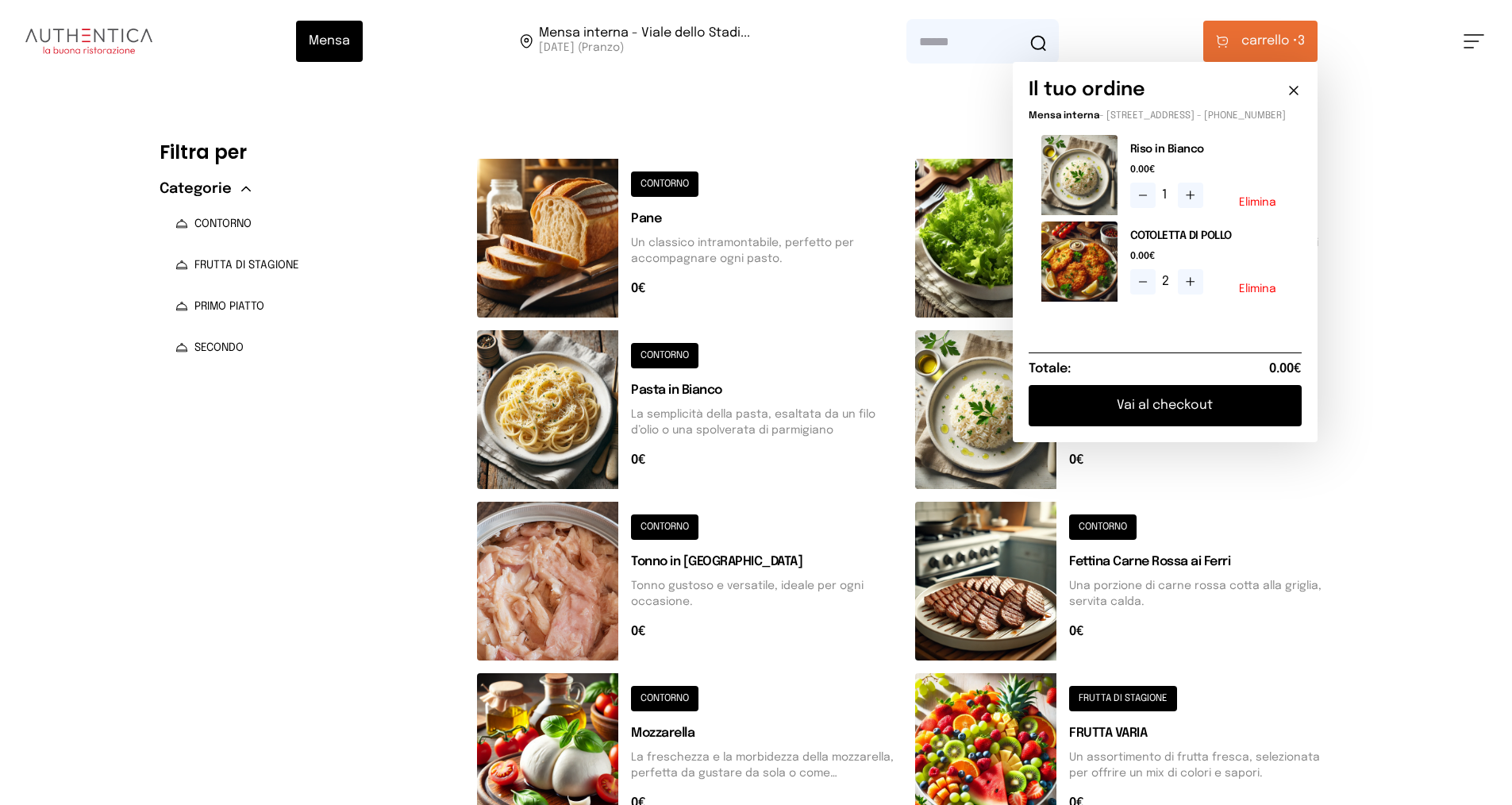
click at [1166, 419] on button "Vai al checkout" at bounding box center [1165, 406] width 273 height 42
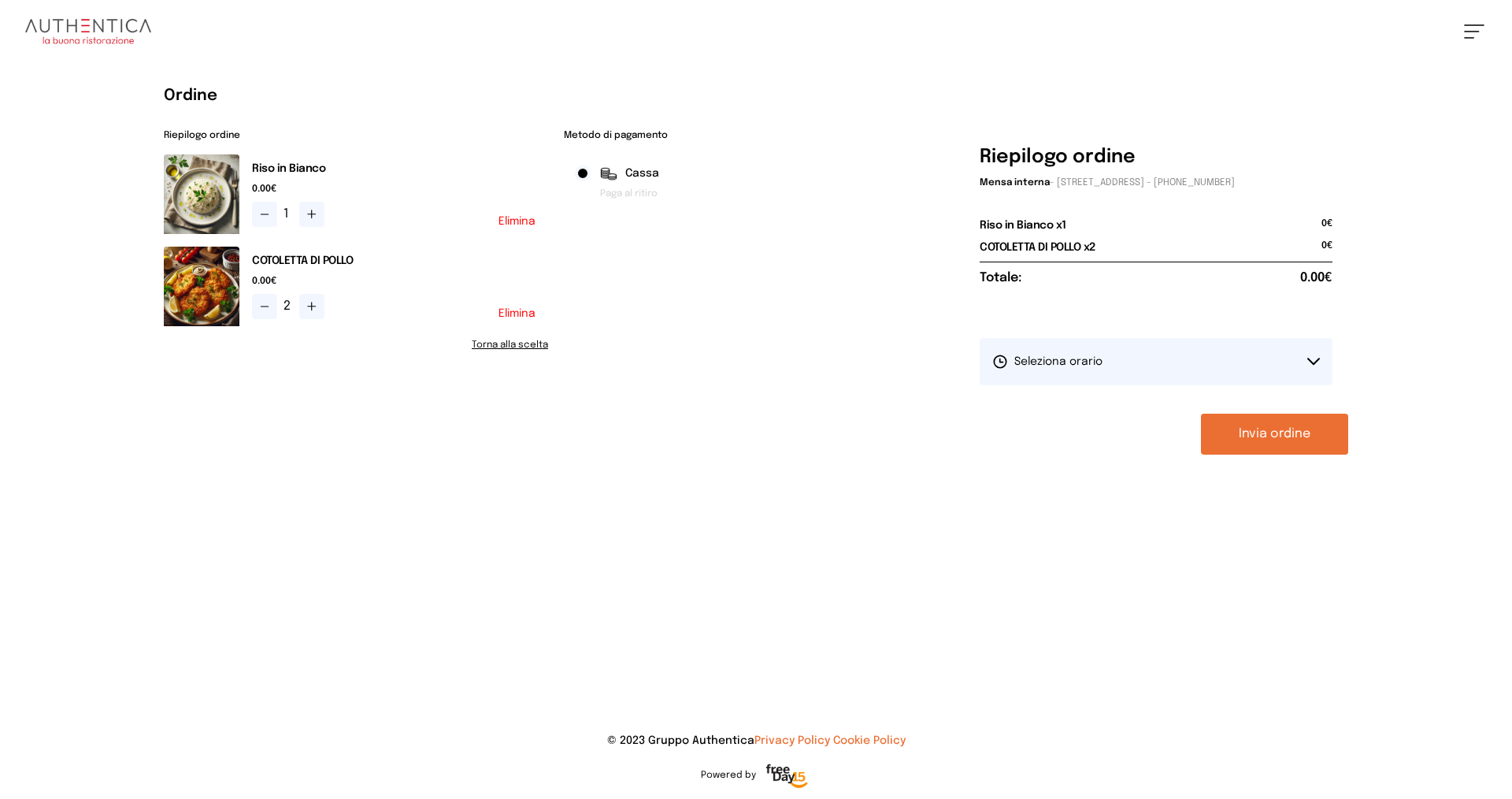
drag, startPoint x: 1242, startPoint y: 345, endPoint x: 1203, endPoint y: 374, distance: 48.6
click at [1242, 346] on button "Seleziona orario" at bounding box center [1156, 361] width 353 height 47
click at [1122, 404] on li "1° Turno (13:00 - 15:00)" at bounding box center [1156, 406] width 353 height 41
click at [1285, 430] on button "Invia ordine" at bounding box center [1275, 434] width 147 height 41
